Goal: Task Accomplishment & Management: Manage account settings

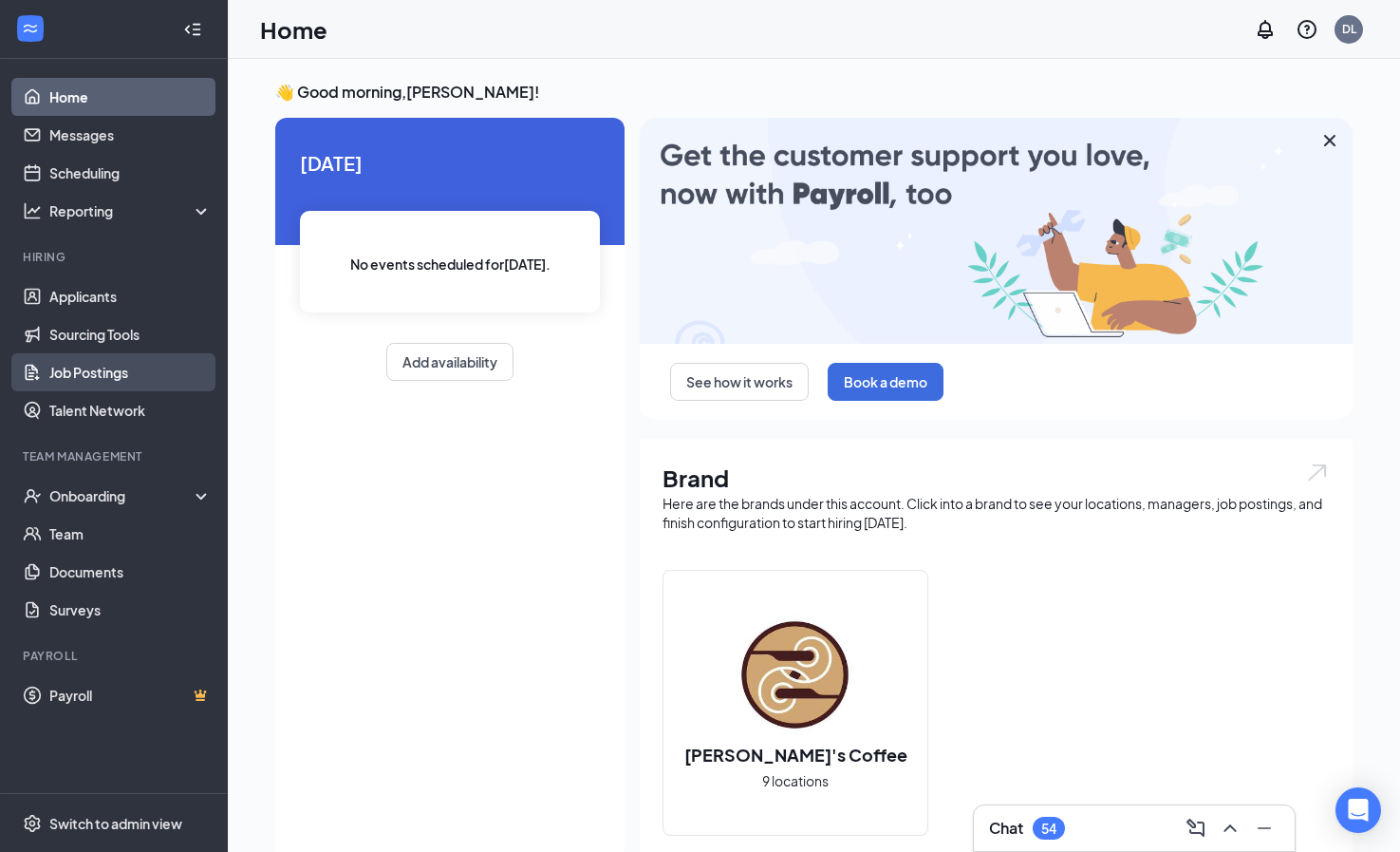
click at [90, 375] on link "Job Postings" at bounding box center [130, 372] width 162 height 38
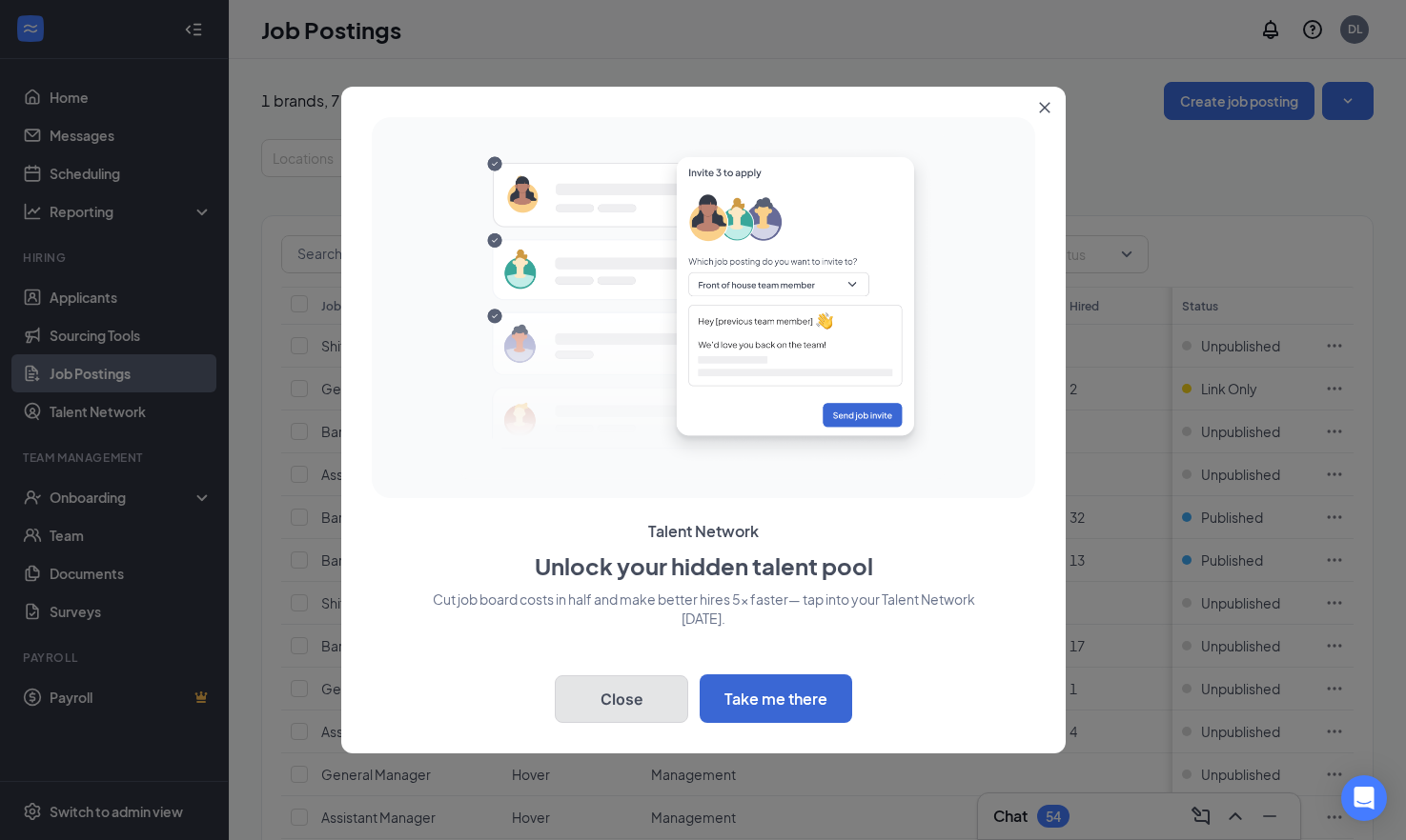
click at [650, 717] on button "Close" at bounding box center [621, 699] width 133 height 47
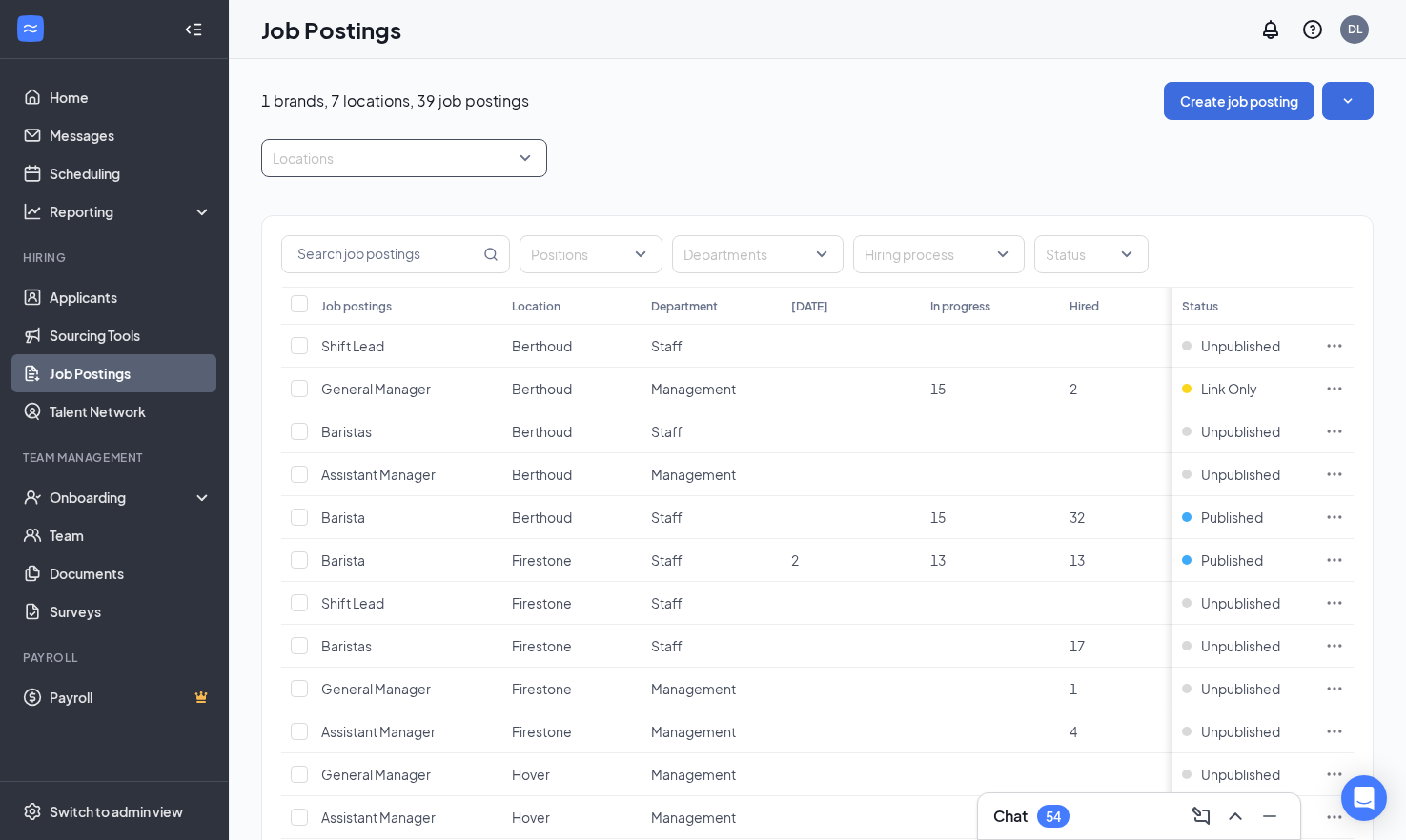
click at [433, 162] on div at bounding box center [395, 158] width 257 height 31
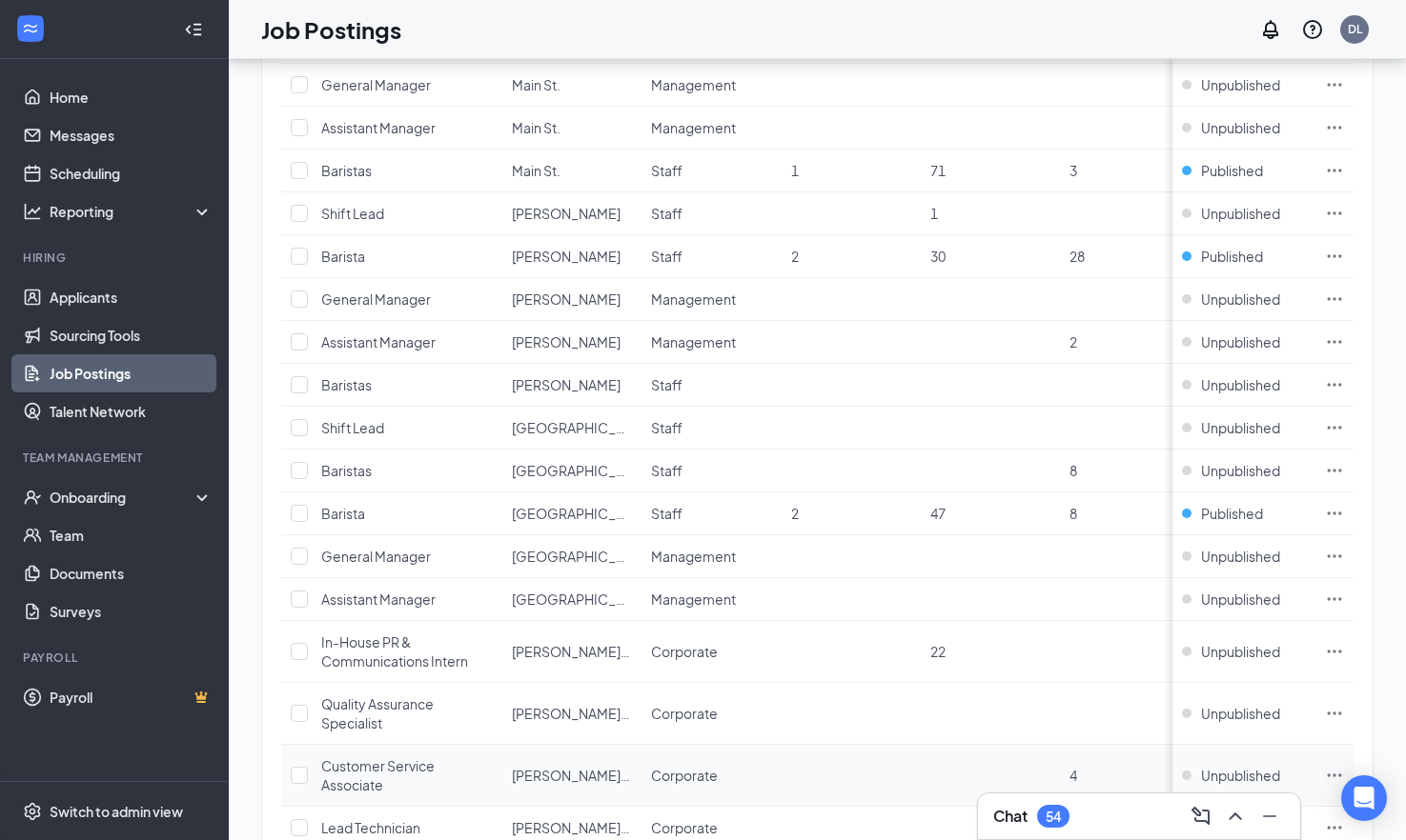
scroll to position [1372, 0]
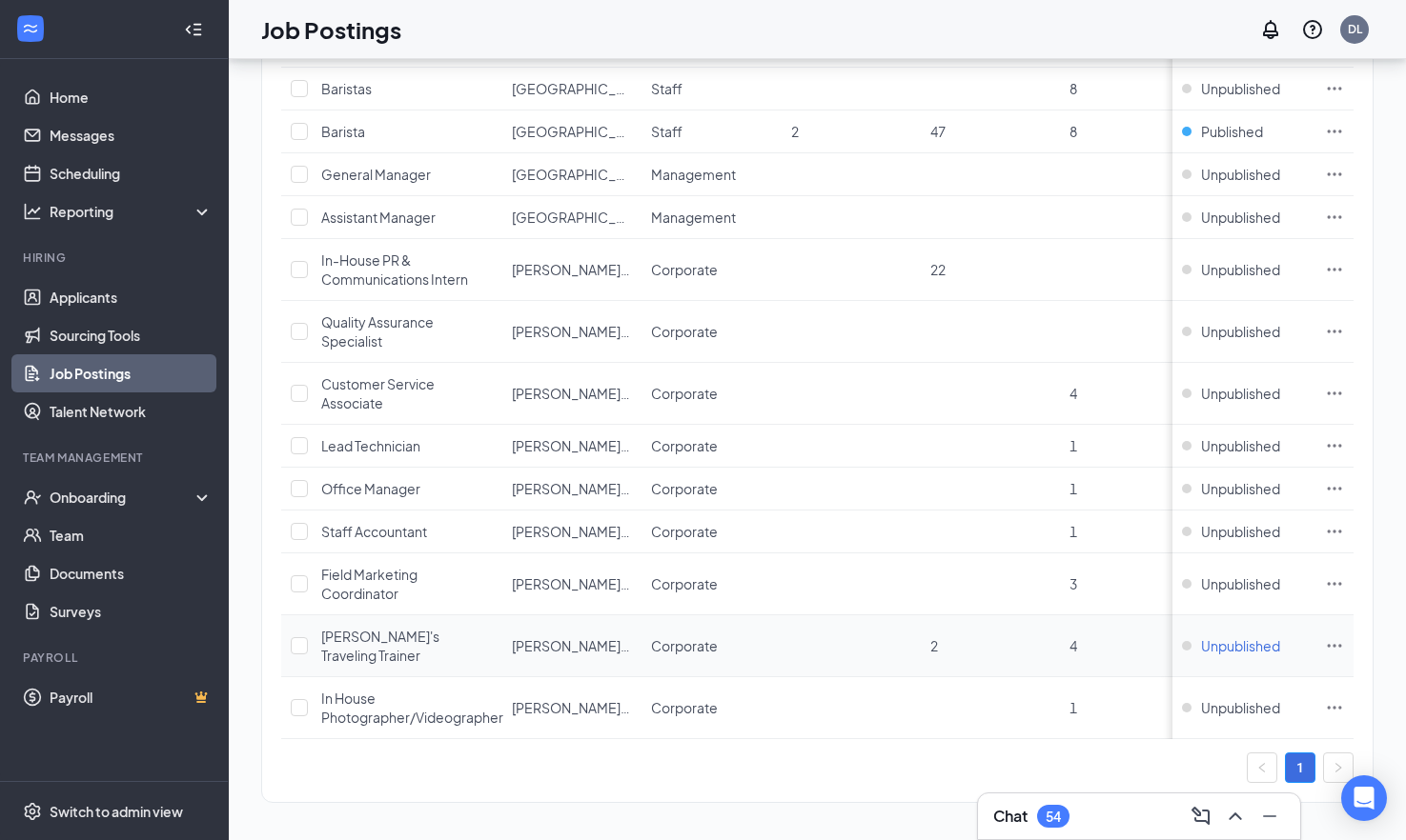
click at [1263, 636] on span "Unpublished" at bounding box center [1241, 645] width 79 height 19
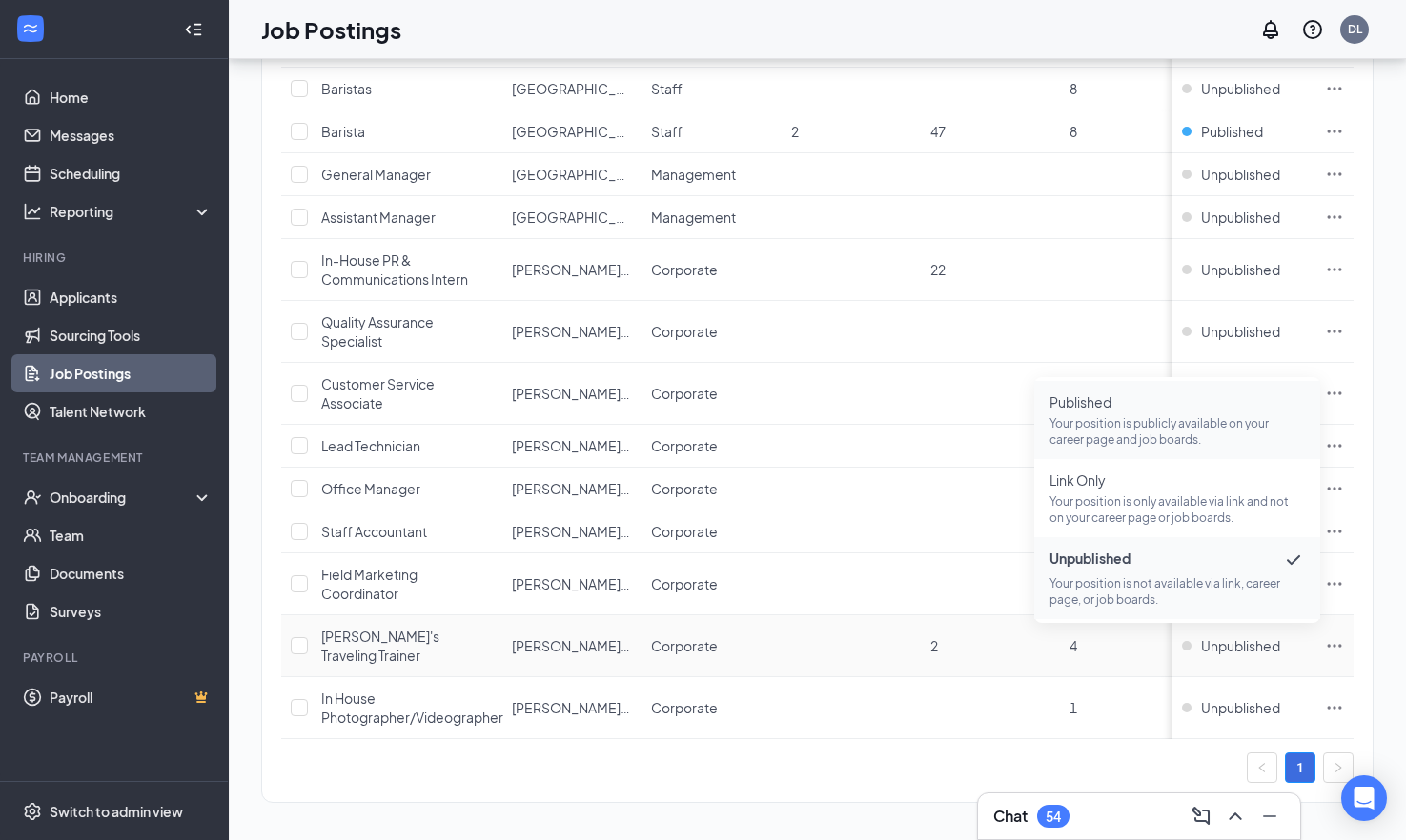
click at [1156, 430] on p "Your position is publicly available on your career page and job boards." at bounding box center [1177, 431] width 255 height 33
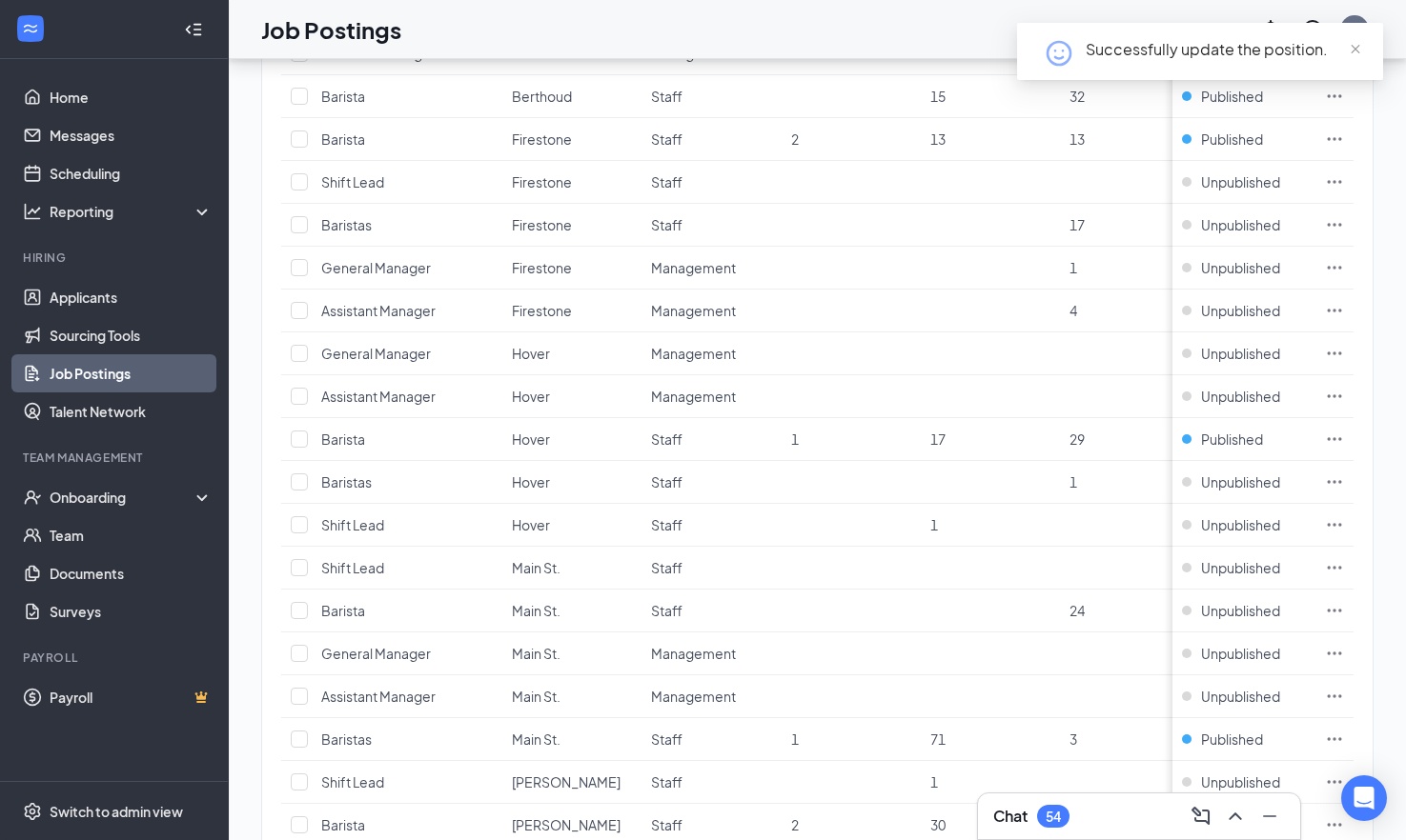
scroll to position [419, 0]
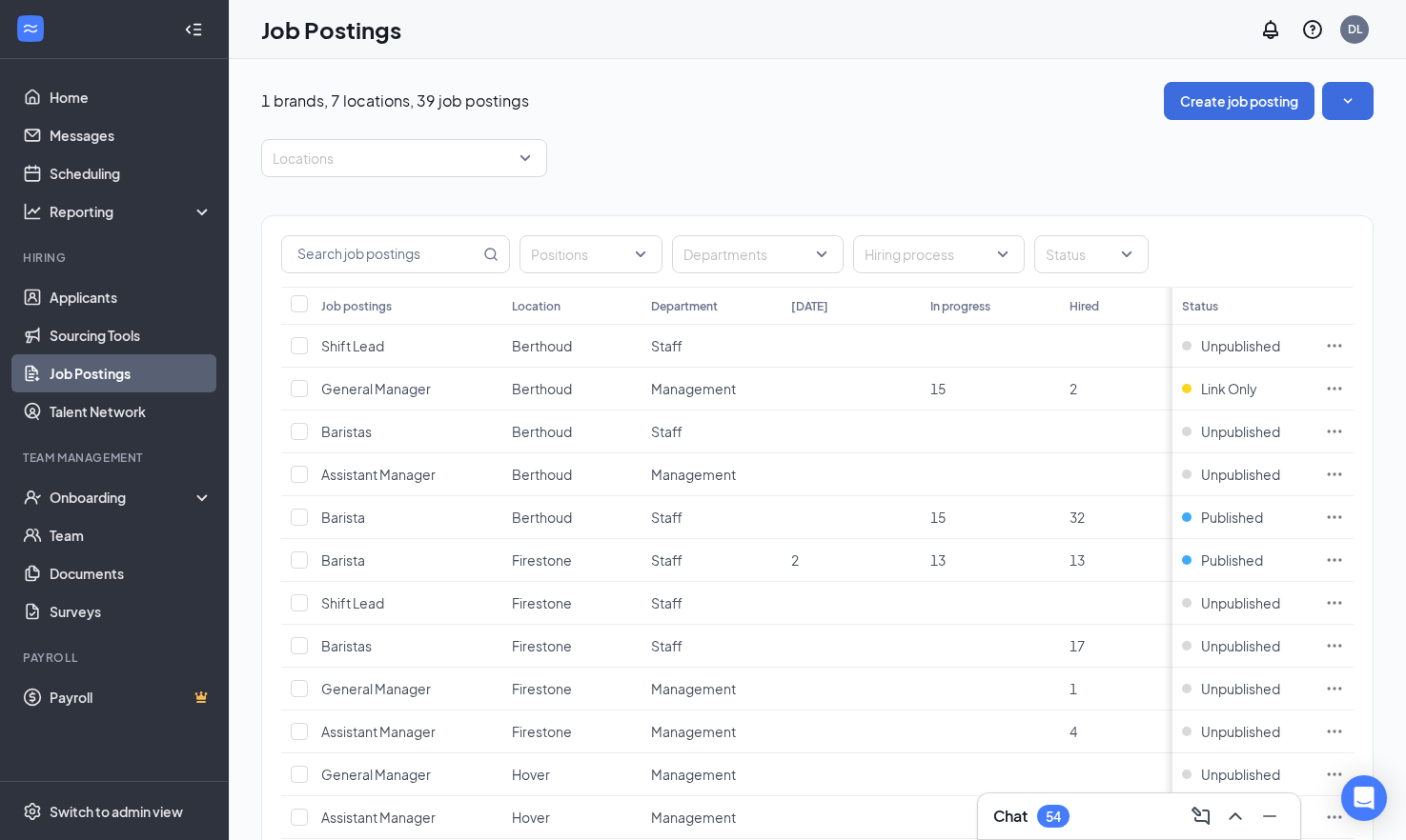
click at [896, 153] on div "Locations" at bounding box center [817, 158] width 1112 height 39
click at [68, 86] on link "Home" at bounding box center [131, 97] width 163 height 39
